Goal: Transaction & Acquisition: Purchase product/service

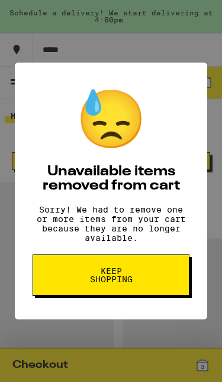
click at [72, 294] on button "Keep Shopping" at bounding box center [111, 275] width 157 height 41
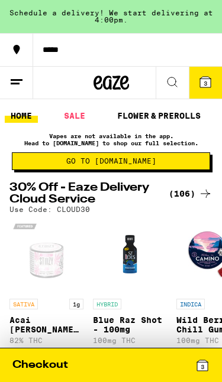
click at [203, 86] on icon at bounding box center [205, 82] width 11 height 11
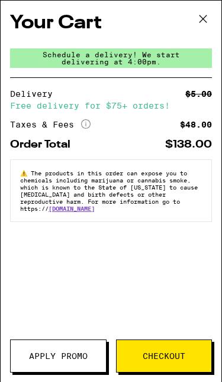
click at [202, 26] on icon at bounding box center [203, 19] width 18 height 18
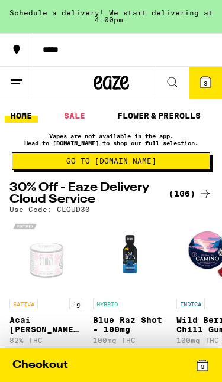
click at [207, 82] on span "3" at bounding box center [205, 83] width 4 height 7
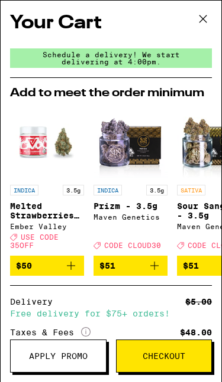
click at [201, 30] on button at bounding box center [202, 20] width 37 height 38
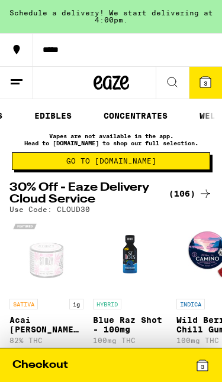
scroll to position [0, 236]
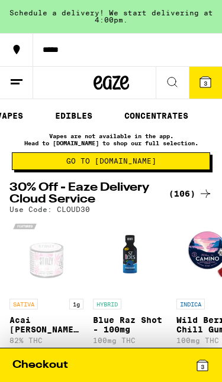
click at [156, 113] on link "CONCENTRATES" at bounding box center [156, 116] width 76 height 14
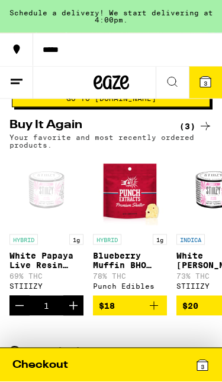
scroll to position [111, 0]
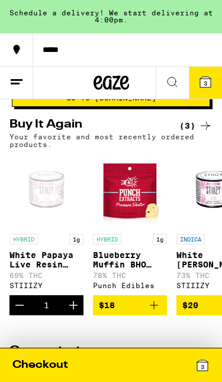
click at [17, 313] on icon "Decrement" at bounding box center [19, 305] width 14 height 14
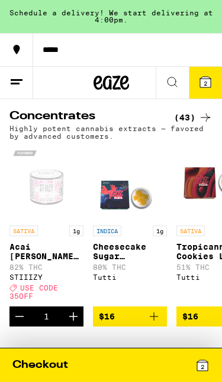
scroll to position [367, 0]
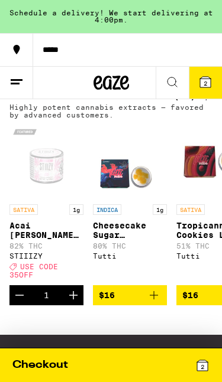
click at [15, 303] on icon "Decrement" at bounding box center [19, 295] width 14 height 14
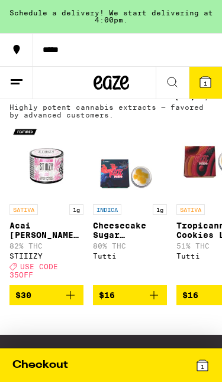
click at [209, 83] on icon at bounding box center [205, 82] width 11 height 11
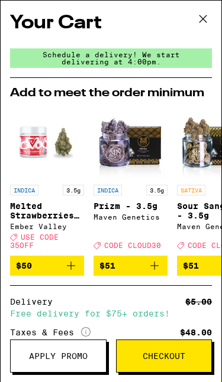
click at [207, 21] on icon at bounding box center [203, 19] width 18 height 18
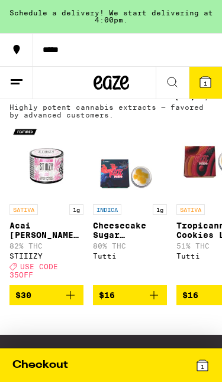
click at [182, 103] on div "(43)" at bounding box center [193, 96] width 38 height 14
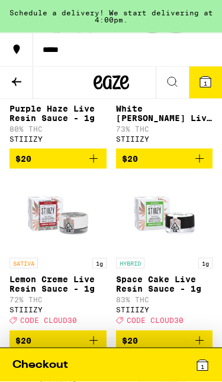
scroll to position [1432, 0]
